Goal: Information Seeking & Learning: Find specific page/section

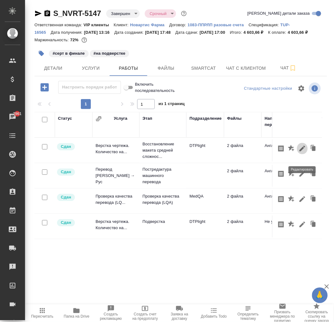
click at [301, 151] on icon "button" at bounding box center [302, 149] width 6 height 6
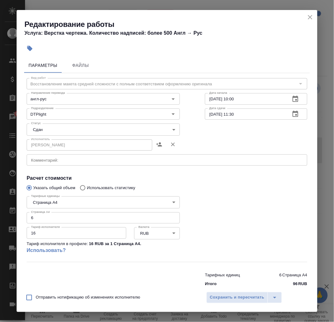
click at [312, 18] on icon "close" at bounding box center [310, 17] width 8 height 8
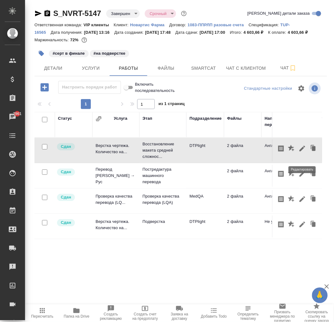
click at [304, 151] on icon "button" at bounding box center [302, 149] width 6 height 6
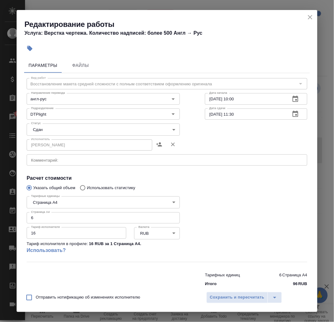
click at [306, 18] on icon "close" at bounding box center [310, 17] width 8 height 8
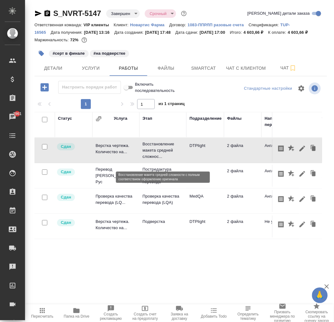
click at [158, 154] on p "Восстановление макета средней сложнос..." at bounding box center [162, 150] width 41 height 19
click at [201, 286] on div ".cls-1 fill:#fff; AWATERA Zhukova Daria Клиенты Спецификации Заказы 7961 Чаты T…" at bounding box center [167, 161] width 334 height 322
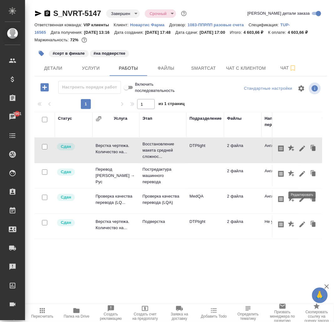
click at [300, 178] on icon "button" at bounding box center [302, 174] width 8 height 8
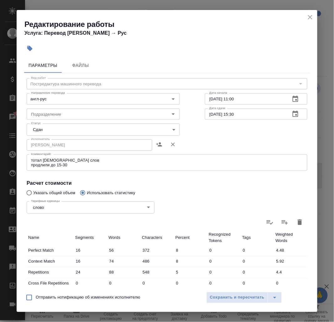
drag, startPoint x: 311, startPoint y: 18, endPoint x: 207, endPoint y: 105, distance: 135.5
click at [310, 18] on icon "close" at bounding box center [310, 17] width 8 height 8
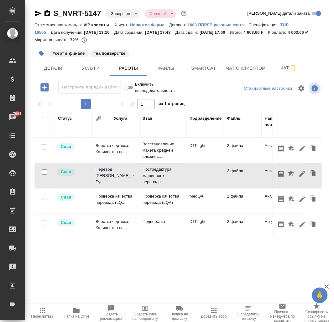
click at [123, 188] on td "Перевод Стандарт Англ → Рус" at bounding box center [115, 175] width 47 height 25
click at [299, 203] on icon "button" at bounding box center [302, 200] width 8 height 8
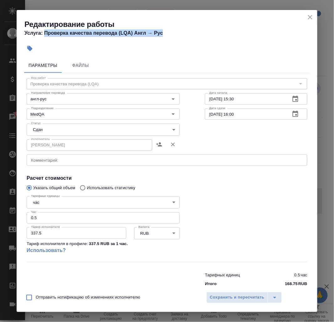
drag, startPoint x: 44, startPoint y: 33, endPoint x: 275, endPoint y: 86, distance: 236.1
click at [178, 34] on h4 "Услуга: Проверка качества перевода (LQA) Англ → Рус" at bounding box center [170, 33] width 293 height 8
copy h4 "Проверка качества перевода (LQA) Англ → Рус"
drag, startPoint x: 310, startPoint y: 19, endPoint x: 285, endPoint y: 67, distance: 54.0
click at [310, 19] on icon "close" at bounding box center [310, 17] width 8 height 8
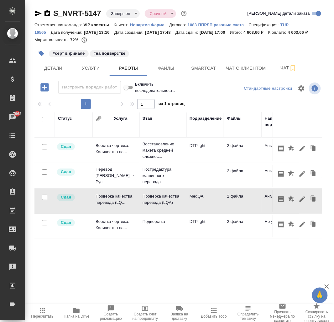
scroll to position [0, 13]
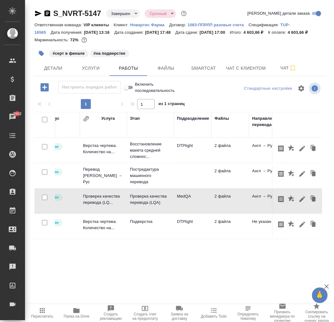
click at [73, 309] on icon "button" at bounding box center [77, 311] width 8 height 8
click at [151, 158] on p "Восстановление макета средней сложнос..." at bounding box center [150, 150] width 41 height 19
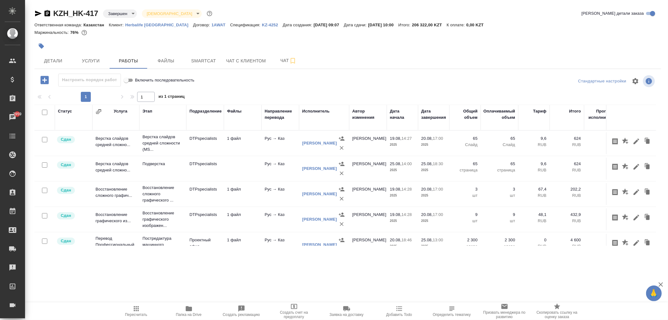
scroll to position [41, 0]
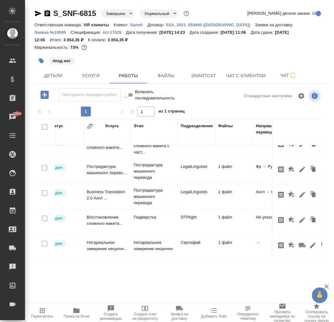
scroll to position [23, 7]
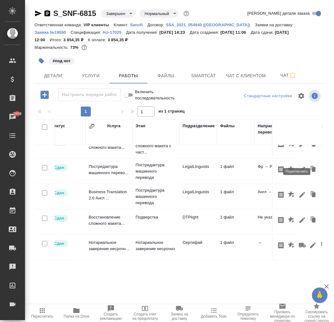
click at [299, 167] on icon "button" at bounding box center [302, 170] width 6 height 6
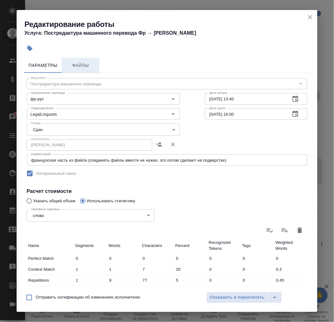
click at [86, 64] on span "Файлы" at bounding box center [80, 66] width 30 height 8
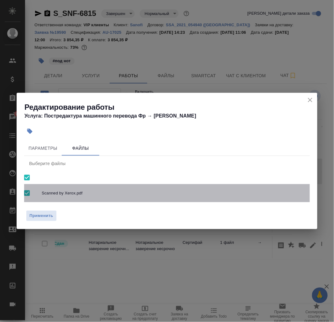
drag, startPoint x: 88, startPoint y: 193, endPoint x: 41, endPoint y: 193, distance: 47.0
click at [41, 194] on div "Scanned by Xerox.pdf" at bounding box center [166, 193] width 285 height 18
checkbox input "false"
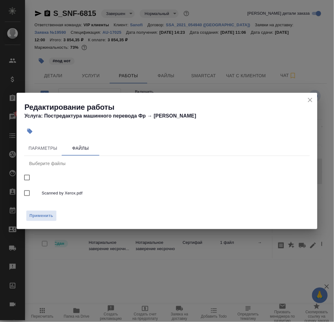
click at [45, 193] on span "Scanned by Xerox.pdf" at bounding box center [173, 193] width 263 height 6
checkbox input "true"
click at [307, 100] on icon "close" at bounding box center [310, 100] width 8 height 8
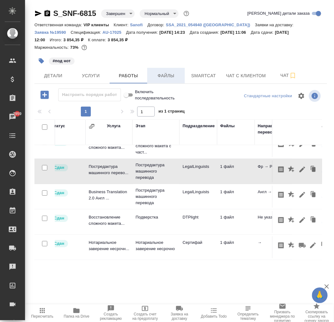
click at [162, 75] on span "Файлы" at bounding box center [166, 76] width 30 height 8
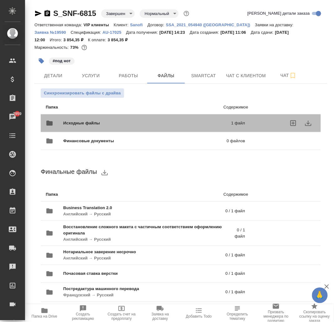
click at [90, 126] on span "Исходные файлы" at bounding box center [114, 123] width 102 height 6
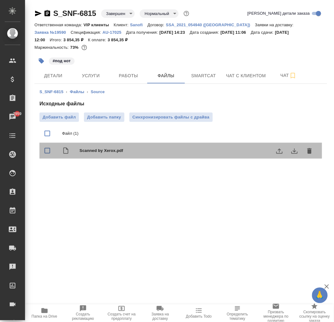
drag, startPoint x: 128, startPoint y: 151, endPoint x: 108, endPoint y: 156, distance: 21.0
click at [87, 154] on div "Scanned by Xerox.pdf" at bounding box center [193, 150] width 227 height 9
checkbox input "true"
click at [99, 151] on span "Scanned by Xerox.pdf" at bounding box center [193, 151] width 227 height 6
click at [124, 151] on span "Scanned by Xerox.pdf" at bounding box center [193, 151] width 227 height 6
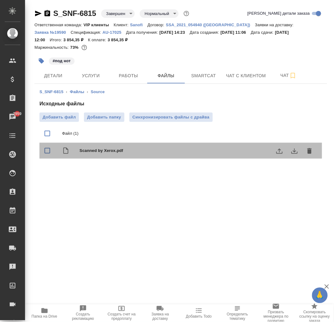
checkbox input "true"
click at [98, 149] on span "Scanned by Xerox.pdf" at bounding box center [193, 151] width 227 height 6
checkbox input "false"
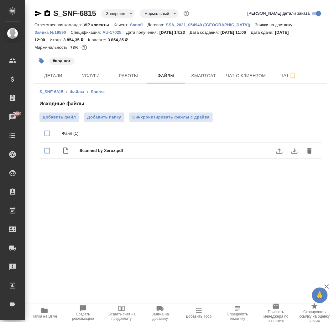
drag, startPoint x: 144, startPoint y: 188, endPoint x: 77, endPoint y: 153, distance: 76.0
click at [75, 152] on div ".cls-1 fill:#fff; AWATERA Zhukova Daria Клиенты Спецификации Заказы 7959 Чаты T…" at bounding box center [167, 161] width 334 height 322
drag, startPoint x: 68, startPoint y: 134, endPoint x: 132, endPoint y: 154, distance: 67.5
click at [132, 154] on ul "Файл (1) Scanned by Xerox.pdf" at bounding box center [180, 141] width 282 height 39
click at [134, 197] on div ".cls-1 fill:#fff; AWATERA Zhukova Daria Клиенты Спецификации Заказы 7959 Чаты T…" at bounding box center [167, 161] width 334 height 322
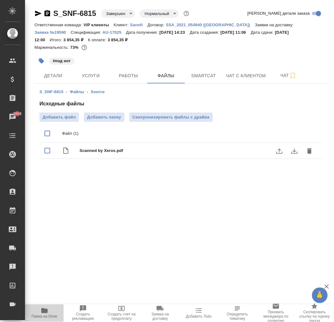
click at [41, 316] on span "Папка на Drive" at bounding box center [45, 317] width 26 height 4
click at [38, 312] on span "Папка на Drive" at bounding box center [44, 313] width 31 height 12
click at [98, 73] on span "Услуги" at bounding box center [91, 76] width 30 height 8
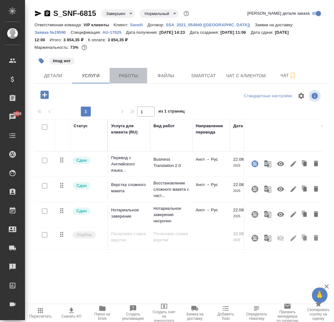
click at [136, 73] on span "Работы" at bounding box center [128, 76] width 30 height 8
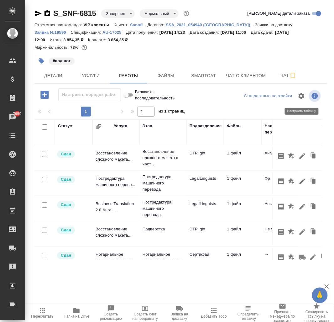
click at [303, 95] on icon "button" at bounding box center [301, 96] width 6 height 6
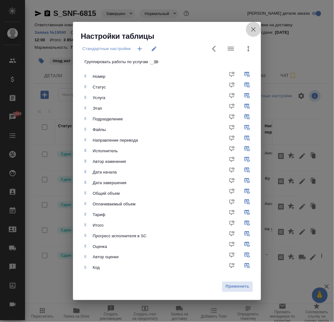
click at [254, 30] on icon "button" at bounding box center [253, 29] width 4 height 4
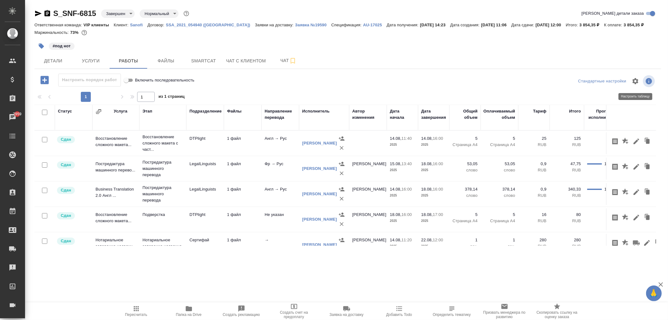
click at [636, 82] on icon "button" at bounding box center [635, 81] width 6 height 6
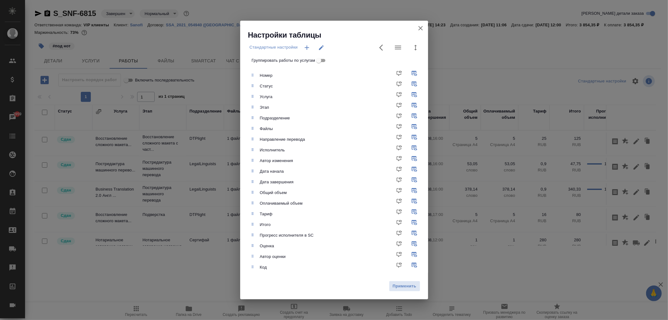
click at [418, 30] on icon "button" at bounding box center [421, 28] width 8 height 8
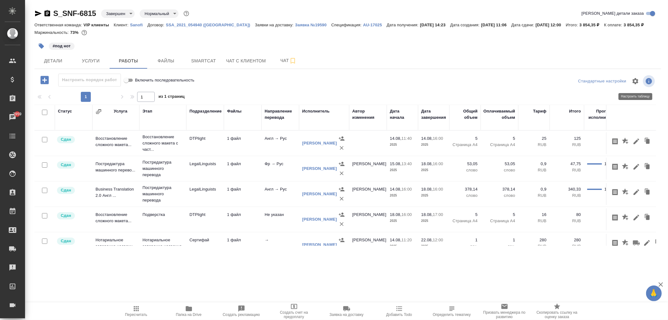
click at [634, 82] on icon "button" at bounding box center [635, 81] width 6 height 6
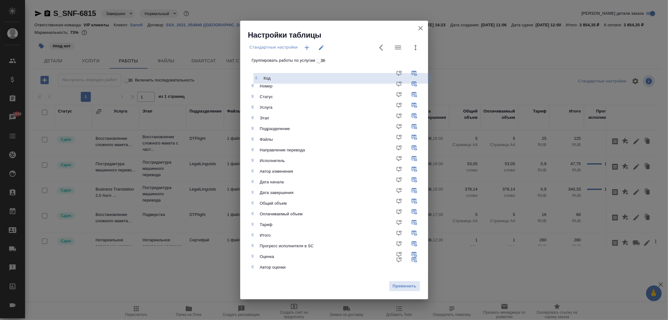
drag, startPoint x: 254, startPoint y: 268, endPoint x: 258, endPoint y: 74, distance: 193.8
click at [258, 74] on ul "Номер Статус Услуга Этап Подразделение Файлы Направление перевода Исполнитель А…" at bounding box center [338, 171] width 178 height 207
click at [400, 287] on span "Применить" at bounding box center [404, 285] width 24 height 7
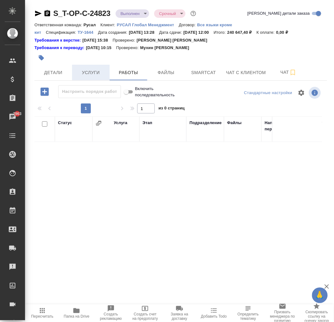
click at [87, 71] on span "Услуги" at bounding box center [91, 73] width 30 height 8
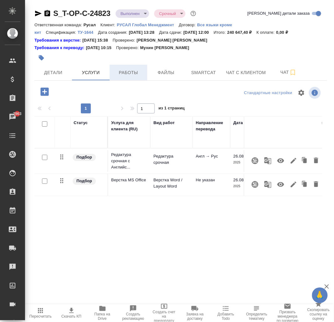
click at [126, 76] on span "Работы" at bounding box center [128, 73] width 30 height 8
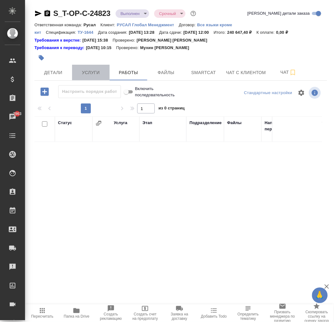
click at [86, 71] on span "Услуги" at bounding box center [91, 73] width 30 height 8
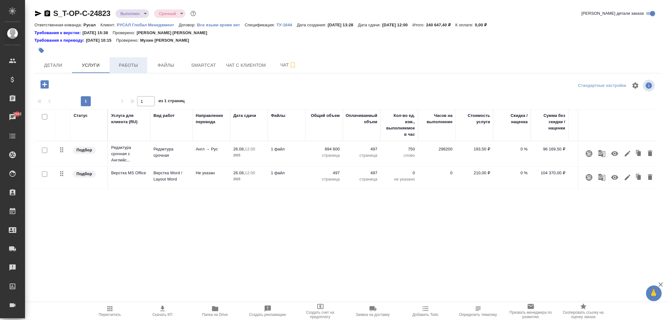
click at [126, 64] on span "Работы" at bounding box center [128, 65] width 30 height 8
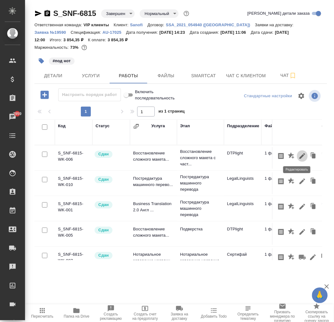
click at [299, 156] on icon "button" at bounding box center [302, 156] width 6 height 6
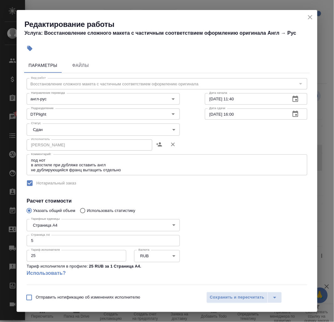
drag, startPoint x: 35, startPoint y: 83, endPoint x: 100, endPoint y: 80, distance: 65.2
click at [99, 83] on div "Направление перевода англ-рус Направление перевода" at bounding box center [103, 98] width 178 height 40
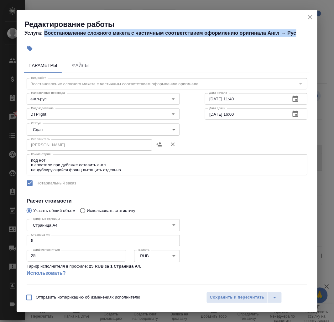
drag, startPoint x: 44, startPoint y: 34, endPoint x: 301, endPoint y: 37, distance: 256.7
click at [305, 30] on h4 "Услуга: Восстановление сложного макета с частичным соответствием оформлению ори…" at bounding box center [170, 33] width 293 height 8
copy h4 "Восстановление сложного макета с частичным соответствием оформлению оригинала А…"
click at [310, 17] on icon "close" at bounding box center [310, 17] width 4 height 4
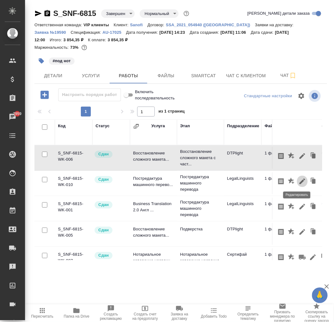
click at [298, 180] on icon "button" at bounding box center [302, 182] width 8 height 8
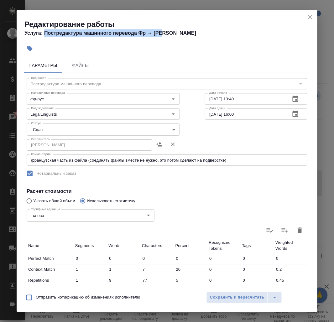
drag, startPoint x: 44, startPoint y: 31, endPoint x: 171, endPoint y: 32, distance: 126.8
click at [171, 32] on h4 "Услуга: Постредактура машинного перевода Фр → Рус" at bounding box center [170, 33] width 293 height 8
copy h4 "Постредактура машинного перевода Фр → Рус"
click at [307, 17] on icon "close" at bounding box center [310, 17] width 8 height 8
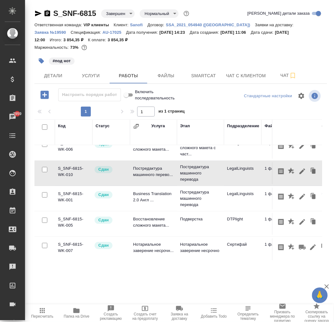
scroll to position [23, 0]
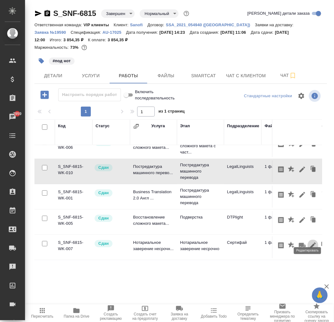
click at [310, 243] on icon "button" at bounding box center [313, 246] width 6 height 6
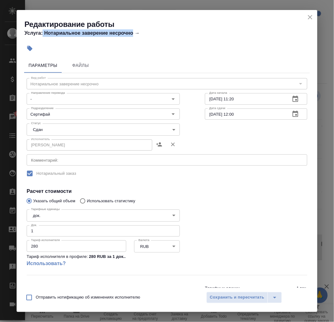
drag, startPoint x: 43, startPoint y: 32, endPoint x: 133, endPoint y: 33, distance: 89.8
click at [133, 33] on h4 "Услуга: Нотариальное заверение несрочно →" at bounding box center [170, 33] width 293 height 8
copy h4 "Нотариальное заверение несрочно"
click at [311, 18] on icon "close" at bounding box center [310, 17] width 4 height 4
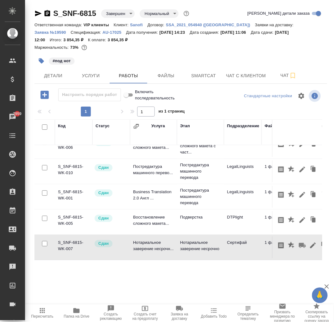
click at [75, 311] on icon "button" at bounding box center [76, 311] width 6 height 5
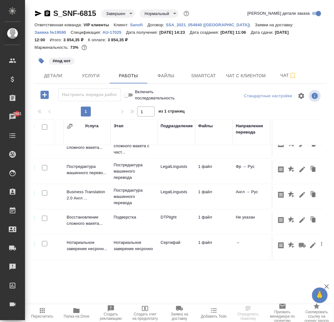
scroll to position [23, 0]
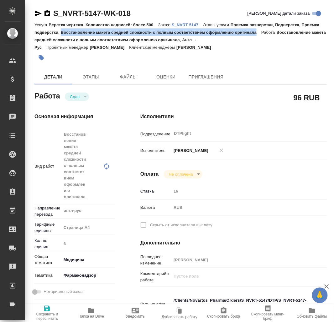
drag, startPoint x: 61, startPoint y: 30, endPoint x: 257, endPoint y: 31, distance: 195.9
click at [257, 31] on p "Приемка разверстки, Подверстка, Приемка подверстки, Восстановление макета средн…" at bounding box center [176, 29] width 285 height 12
copy p "Восстановление макета средней сложности с полным соответствием оформлению ориги…"
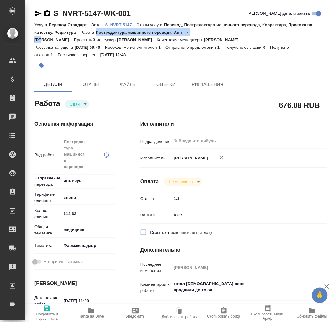
drag, startPoint x: 96, startPoint y: 32, endPoint x: 198, endPoint y: 32, distance: 101.4
click at [198, 32] on div "Услуга Перевод Стандарт Заказ: S_NVRT-5147 Этапы услуги Перевод, Постредактура …" at bounding box center [180, 32] width 292 height 23
copy p "Постредактура машинного перевода, Англ → Рус"
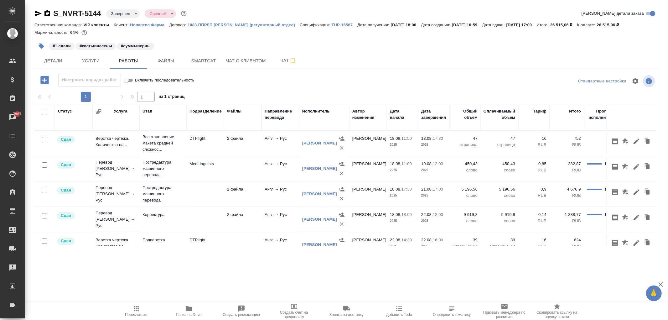
click at [216, 274] on div ".cls-1 fill:#fff; AWATERA Zhukova Daria Клиенты Спецификации Заказы 7967 Чаты T…" at bounding box center [334, 160] width 668 height 320
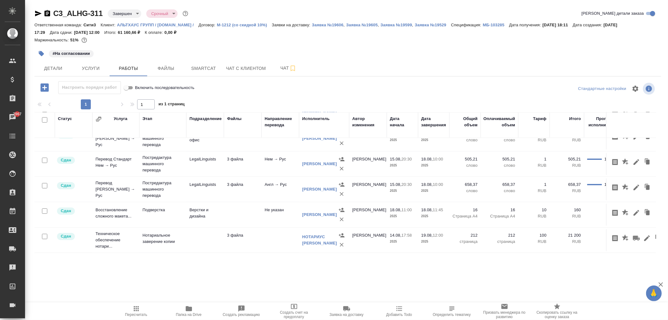
scroll to position [80, 0]
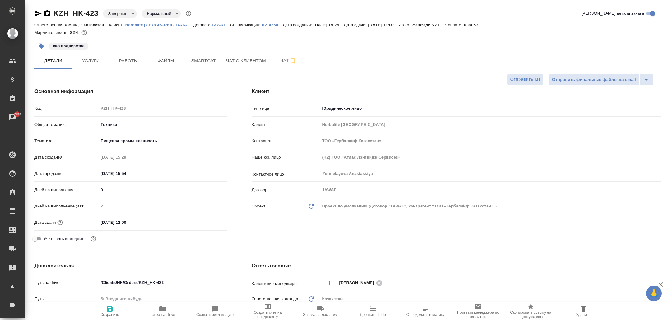
select select "RU"
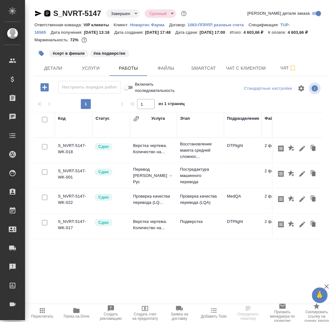
click at [46, 14] on icon "button" at bounding box center [47, 13] width 6 height 6
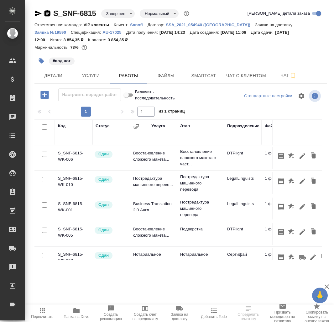
click at [48, 13] on icon "button" at bounding box center [47, 13] width 6 height 6
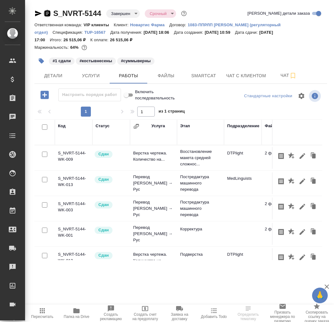
click at [48, 14] on icon "button" at bounding box center [47, 13] width 6 height 6
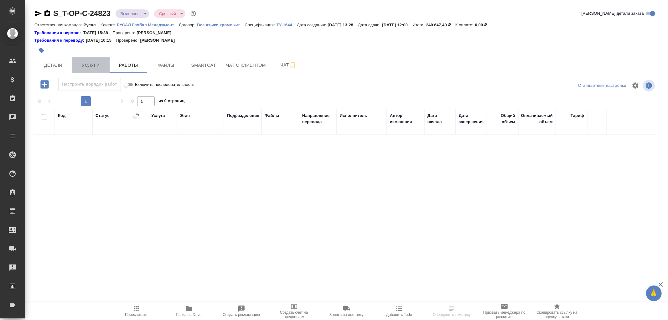
click at [99, 66] on span "Услуги" at bounding box center [91, 65] width 30 height 8
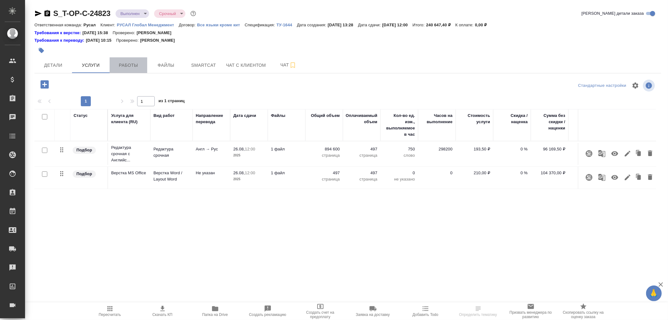
click at [127, 70] on button "Работы" at bounding box center [129, 65] width 38 height 16
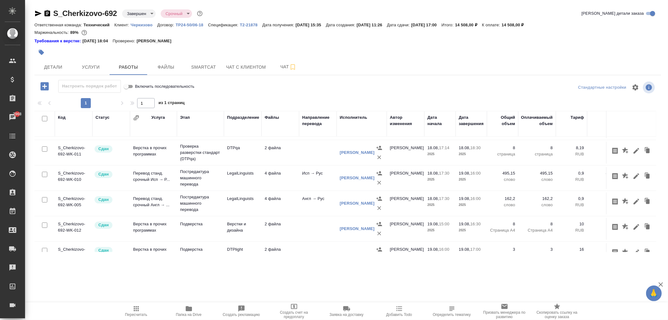
scroll to position [68, 0]
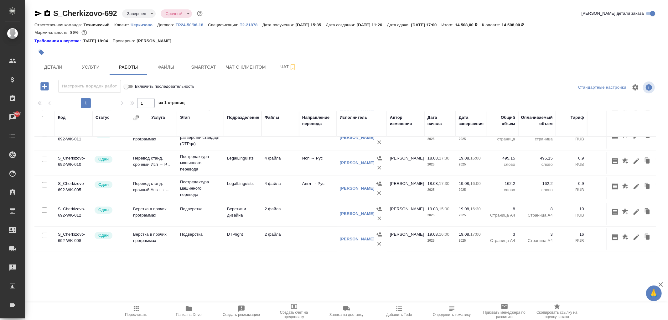
click at [154, 273] on div ".cls-1 fill:#fff; AWATERA Zhukova Daria Клиенты Спецификации Заказы 7968 Чаты T…" at bounding box center [334, 160] width 668 height 320
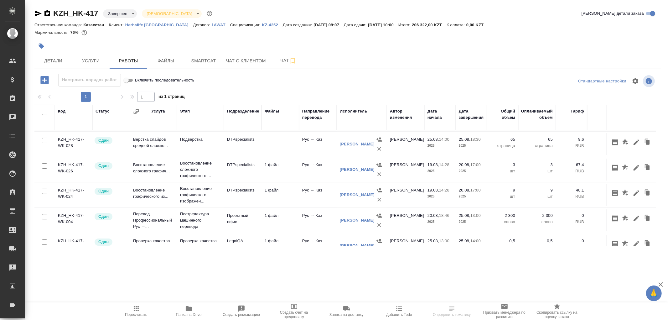
scroll to position [43, 0]
